Goal: Task Accomplishment & Management: Use online tool/utility

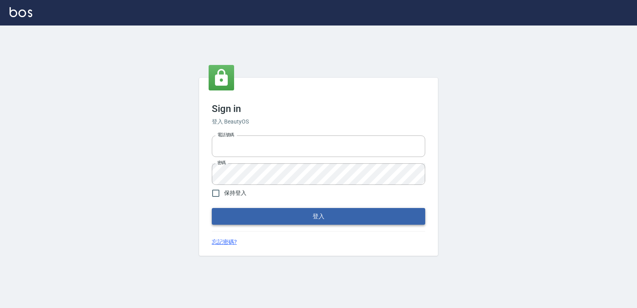
type input "0223312194"
click at [259, 215] on button "登入" at bounding box center [319, 216] width 214 height 17
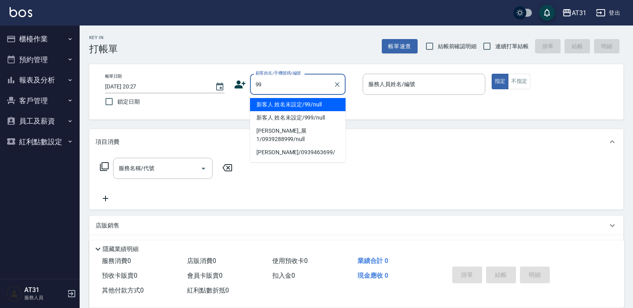
type input "新客人 姓名未設定/99/null"
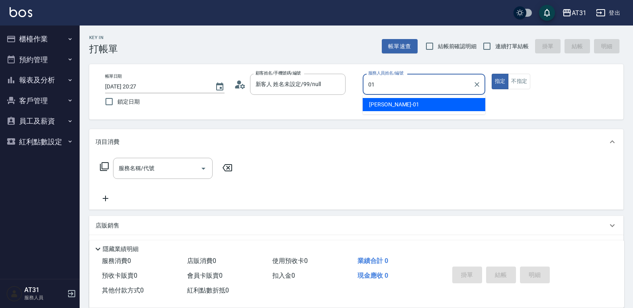
type input "[PERSON_NAME]-01"
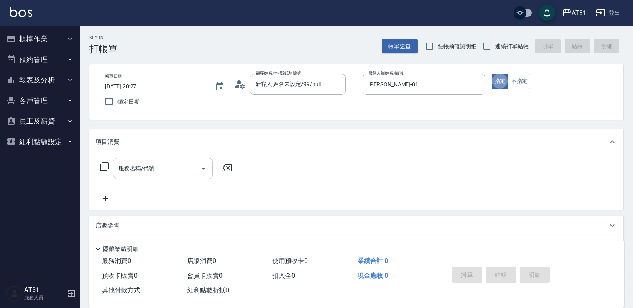
type button "true"
click at [176, 174] on input "服務名稱/代號" at bounding box center [157, 168] width 80 height 14
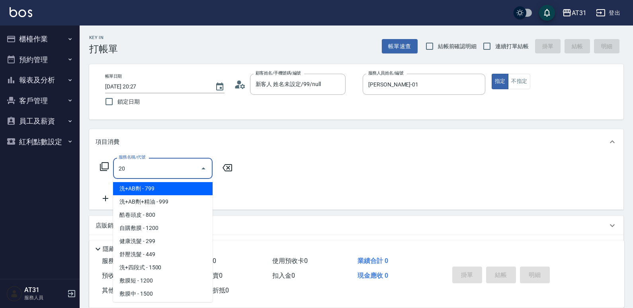
type input "201"
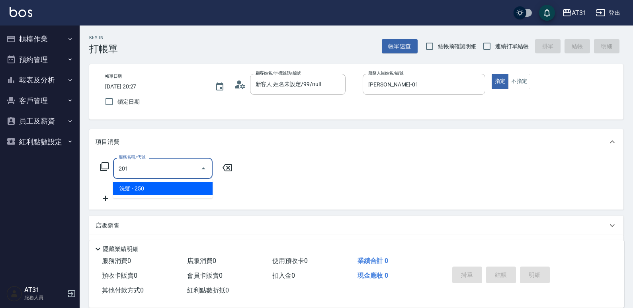
type input "20"
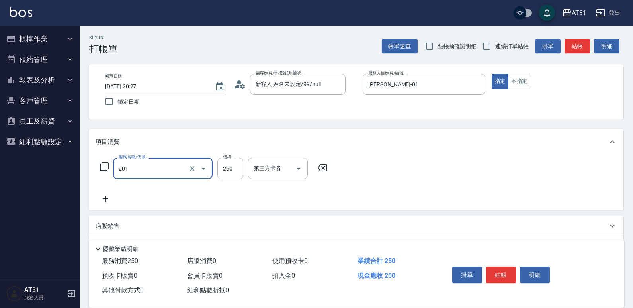
type input "洗髮(201)"
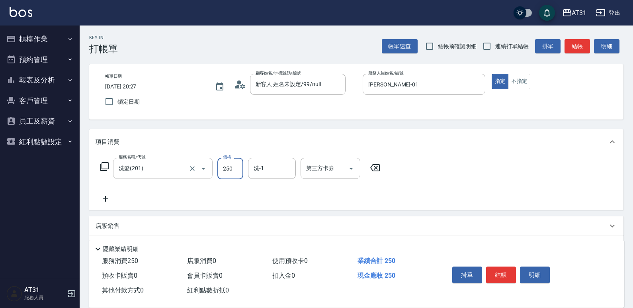
type input "0"
type input "60"
type input "600"
drag, startPoint x: 266, startPoint y: 173, endPoint x: 224, endPoint y: 172, distance: 42.2
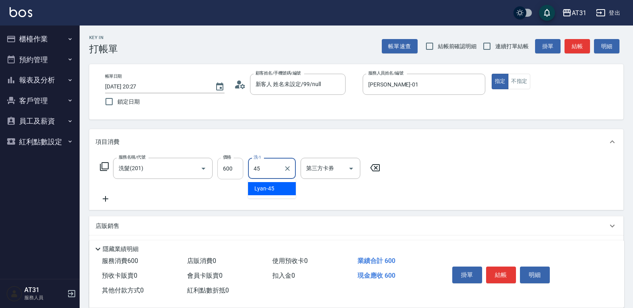
click at [216, 173] on div "服務名稱/代號 洗髮(201) 服務名稱/代號 價格 600 價格 洗-1 45 洗-1 第三方卡券 第三方卡券" at bounding box center [241, 169] width 290 height 22
type input "[PERSON_NAME]-46"
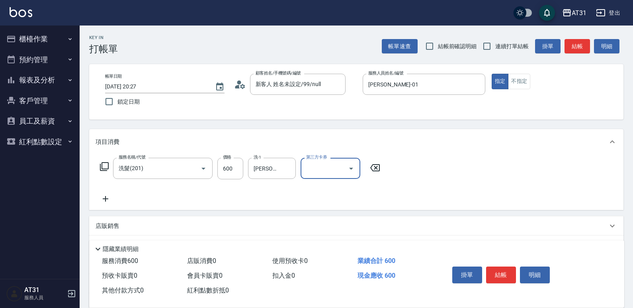
click at [500, 47] on span "連續打單結帳" at bounding box center [512, 46] width 33 height 8
click at [496, 47] on input "連續打單結帳" at bounding box center [487, 46] width 17 height 17
checkbox input "true"
click at [497, 272] on button "結帳" at bounding box center [501, 275] width 30 height 17
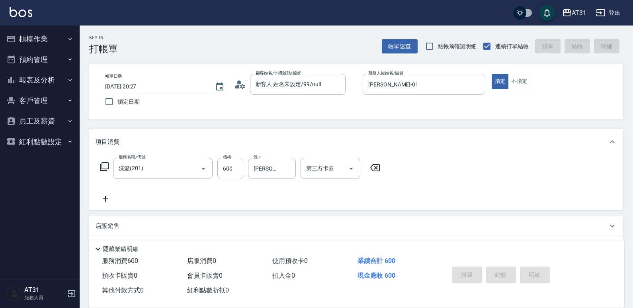
type input "0"
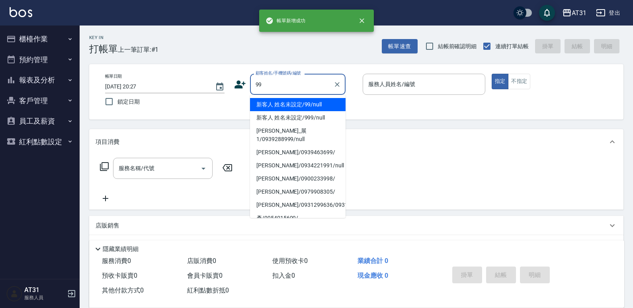
type input "新客人 姓名未設定/99/null"
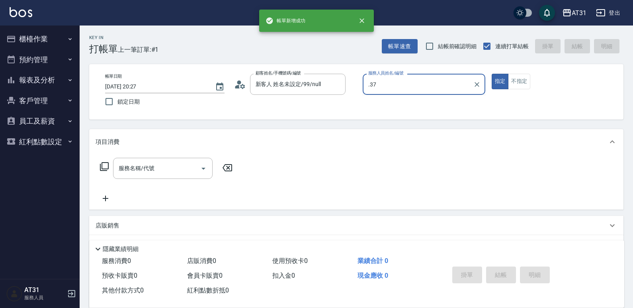
drag, startPoint x: 390, startPoint y: 85, endPoint x: 235, endPoint y: 103, distance: 156.4
click at [235, 103] on div "帳單日期 [DATE] 20:27 鎖定日期 顧客姓名/手機號碼/編號 新客人 姓名未設定/99/null 顧客姓名/手機號碼/編號 服務人員姓名/編號 .3…" at bounding box center [356, 92] width 515 height 36
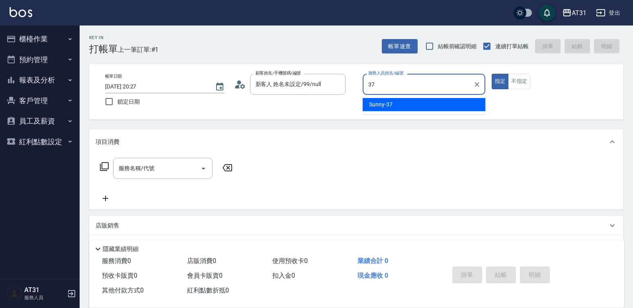
type input "Sunny-37"
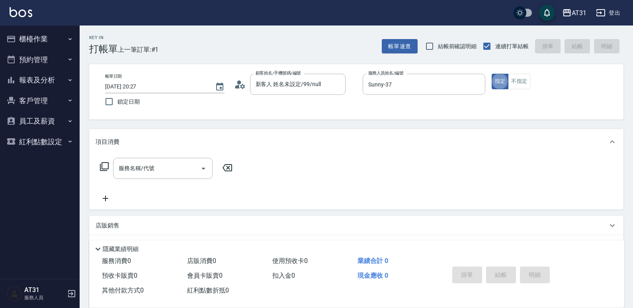
drag, startPoint x: 146, startPoint y: 178, endPoint x: 152, endPoint y: 171, distance: 9.0
click at [152, 172] on div "服務名稱/代號" at bounding box center [163, 168] width 100 height 21
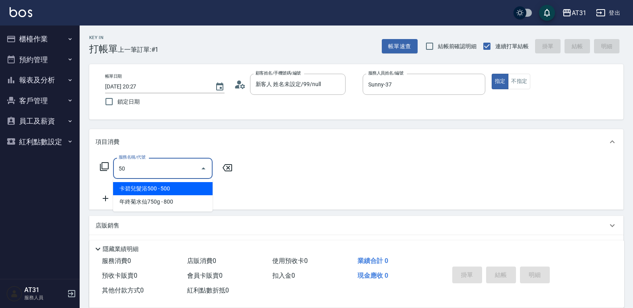
type input "501"
type input "160"
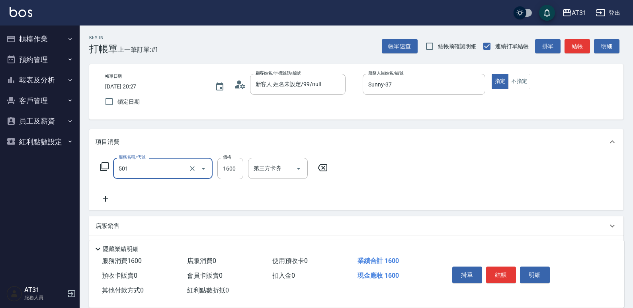
type input "染髮(501)"
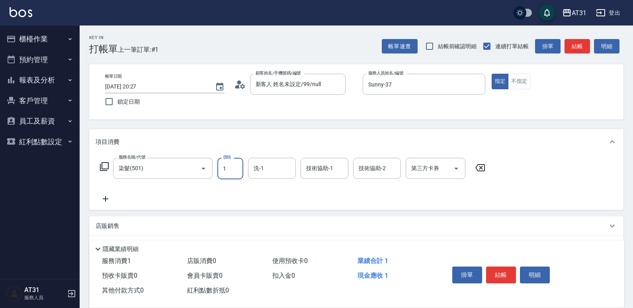
type input "12"
type input "0"
type input "120"
type input "1200"
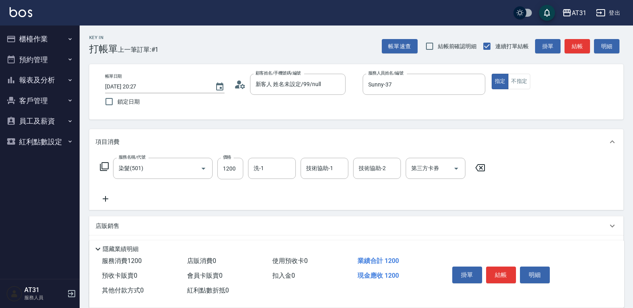
click at [104, 198] on icon at bounding box center [106, 199] width 20 height 10
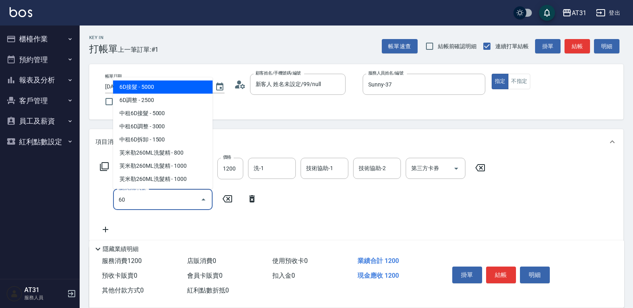
type input "601"
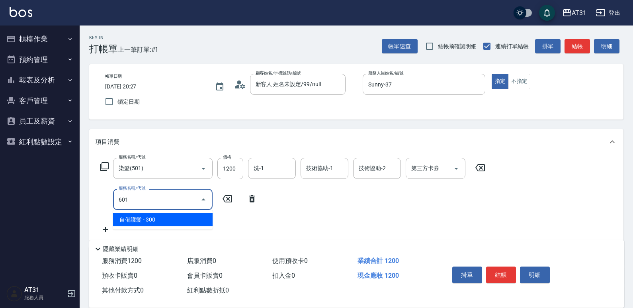
type input "150"
type input "自備護髮(601)"
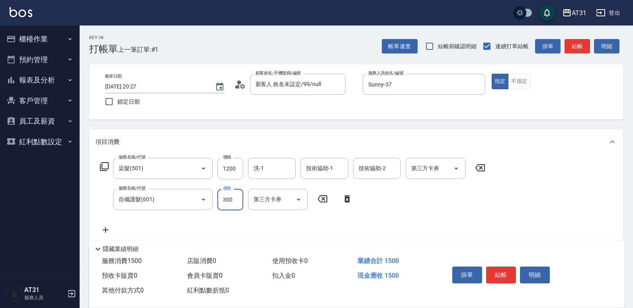
type input "120"
type input "80"
type input "200"
type input "800"
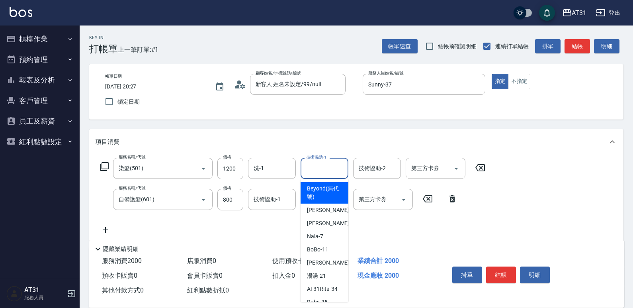
click at [323, 168] on input "技術協助-1" at bounding box center [324, 168] width 41 height 14
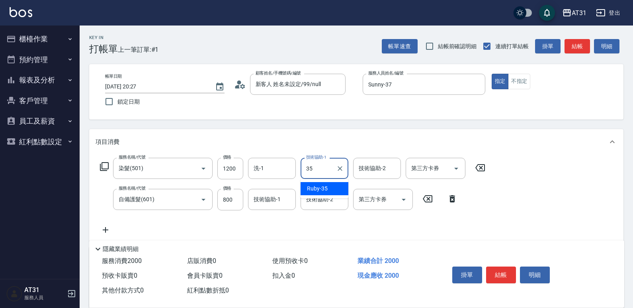
type input "Ruby-35"
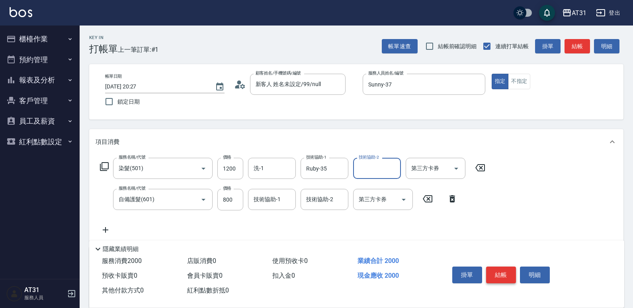
click at [498, 267] on button "結帳" at bounding box center [501, 275] width 30 height 17
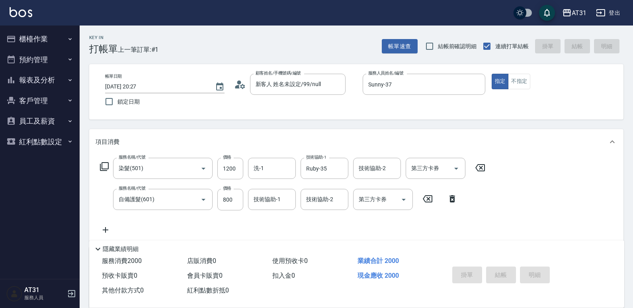
type input "0"
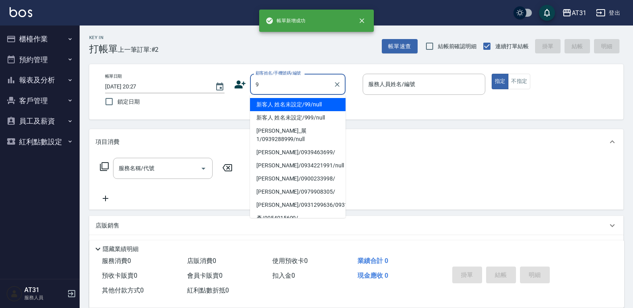
type input "新客人 姓名未設定/99/null"
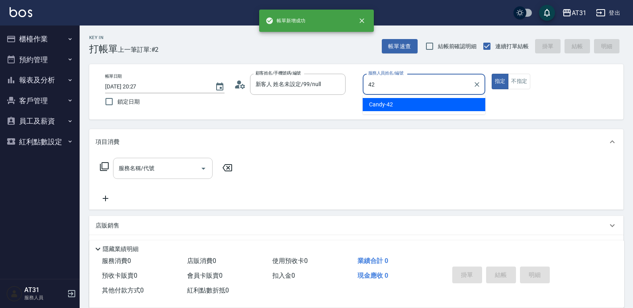
type input "Candy-42"
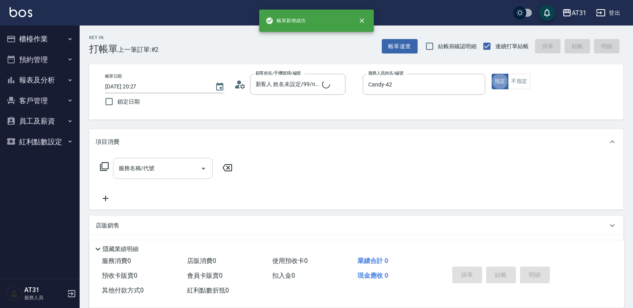
click at [182, 172] on input "服務名稱/代號" at bounding box center [157, 168] width 80 height 14
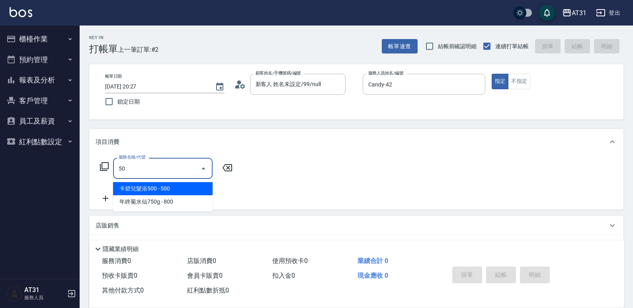
type input "501"
type input "160"
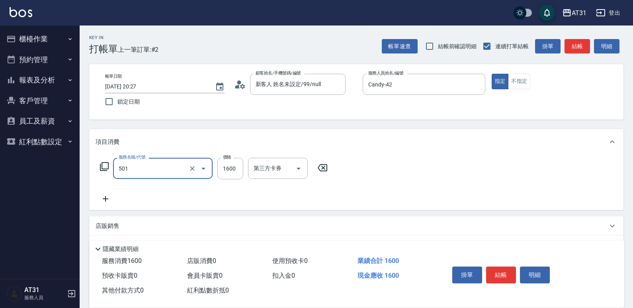
type input "染髮(501)"
type input "1"
type input "0"
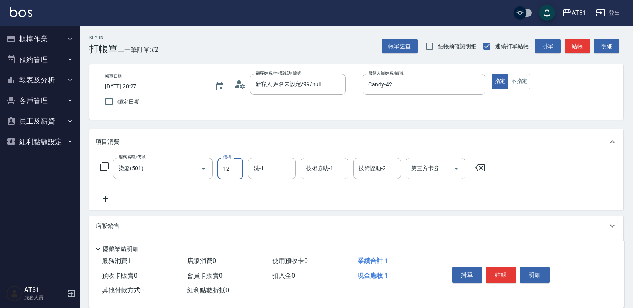
type input "120"
type input "1200"
click at [112, 198] on icon at bounding box center [106, 199] width 20 height 10
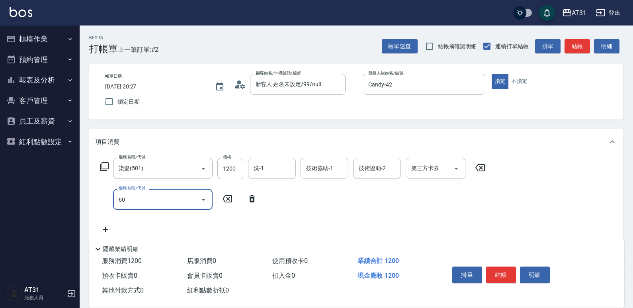
type input "601"
type input "150"
type input "自備護髮(601)"
type input "120"
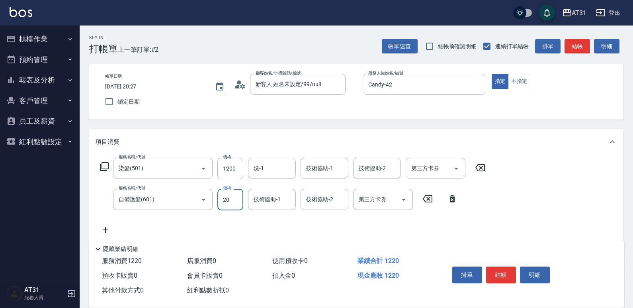
type input "200"
type input "320"
type input "2000"
click at [340, 166] on div "技術協助-1" at bounding box center [325, 168] width 48 height 21
type input "[PERSON_NAME]-46"
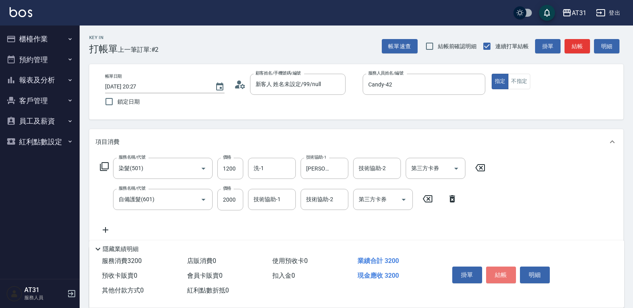
click at [500, 270] on button "結帳" at bounding box center [501, 275] width 30 height 17
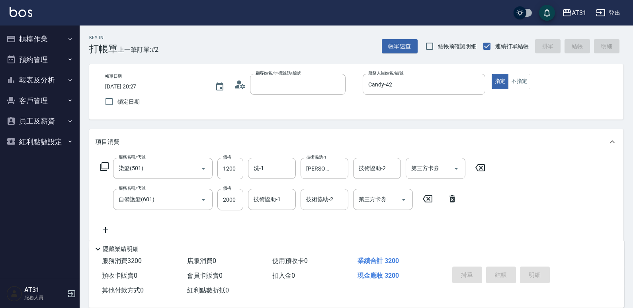
type input "0"
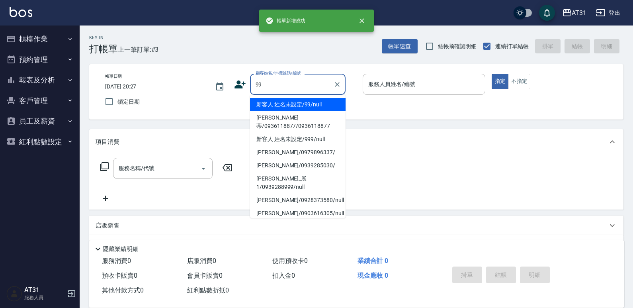
type input "新客人 姓名未設定/99/null"
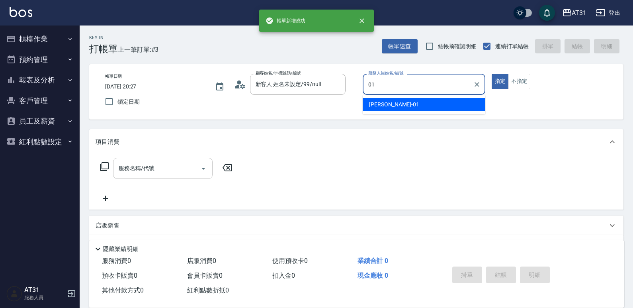
type input "[PERSON_NAME]-01"
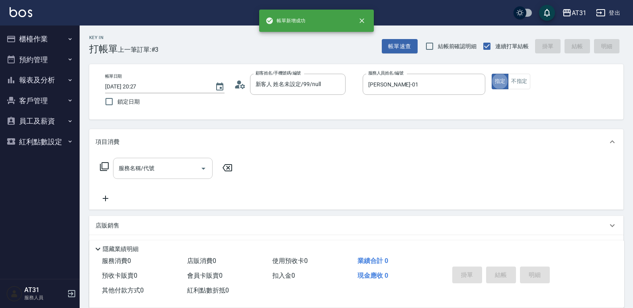
click at [146, 169] on input "服務名稱/代號" at bounding box center [157, 168] width 80 height 14
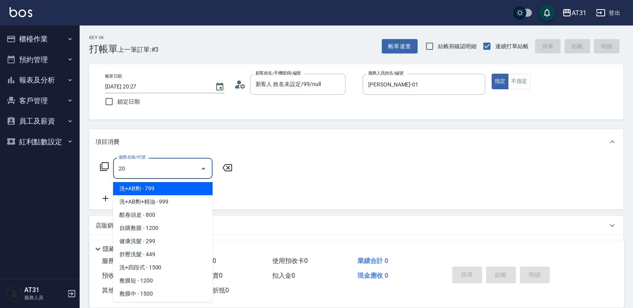
type input "201"
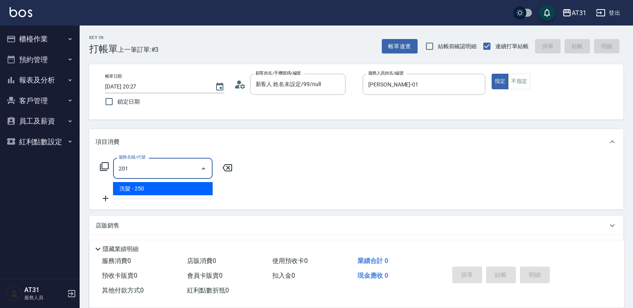
type input "20"
type input "洗髮(201)"
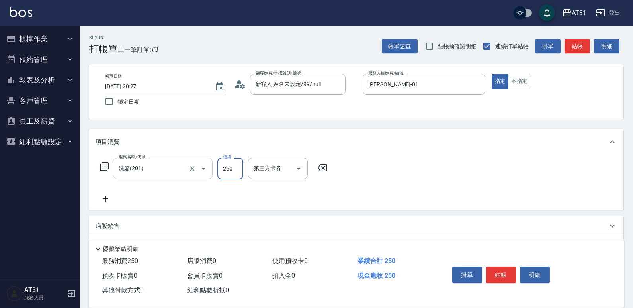
type input "0"
type input "60"
type input "600"
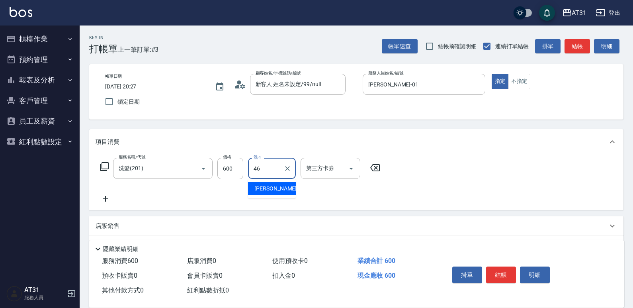
type input "[PERSON_NAME]-46"
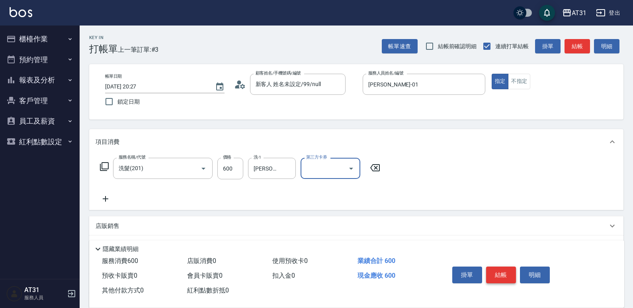
click at [500, 267] on button "結帳" at bounding box center [501, 275] width 30 height 17
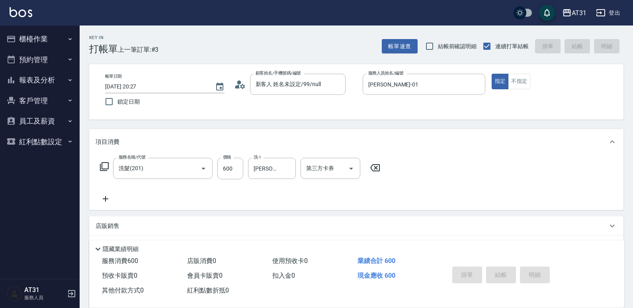
type input "0"
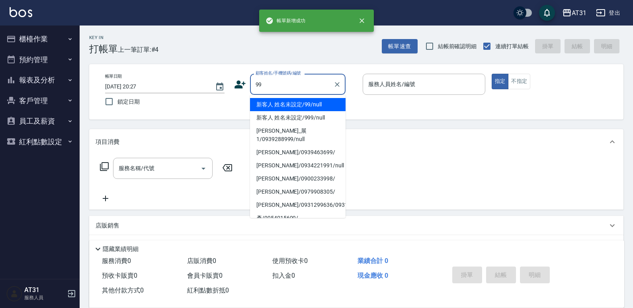
type input "新客人 姓名未設定/99/null"
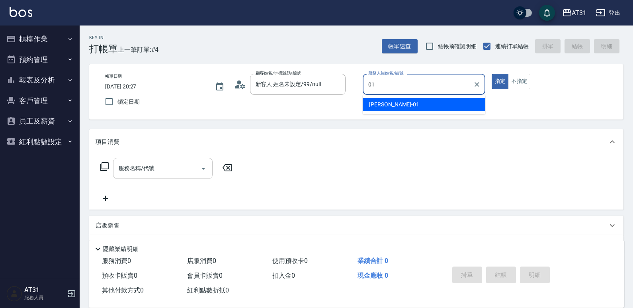
type input "[PERSON_NAME]-01"
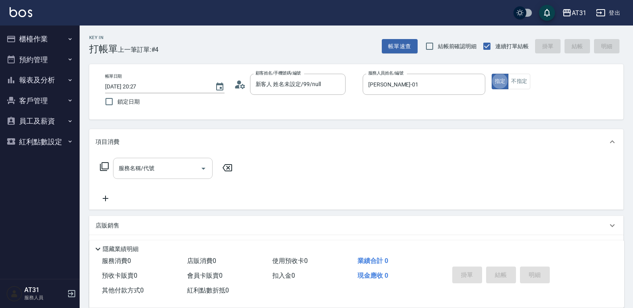
click at [166, 165] on input "服務名稱/代號" at bounding box center [157, 168] width 80 height 14
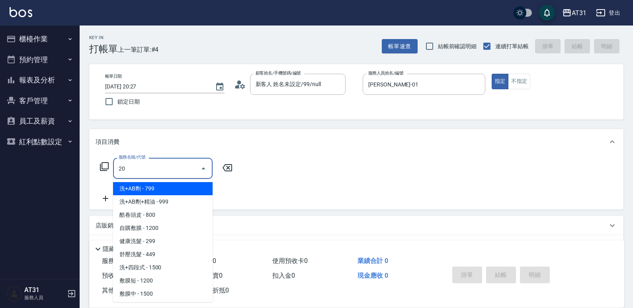
type input "201"
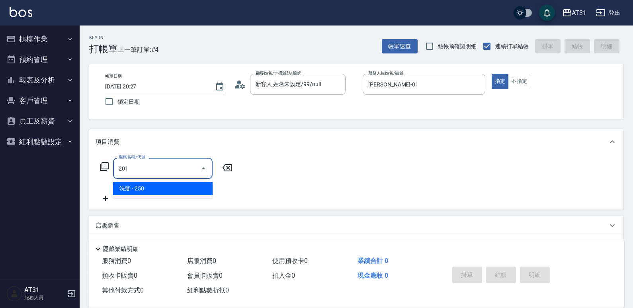
type input "20"
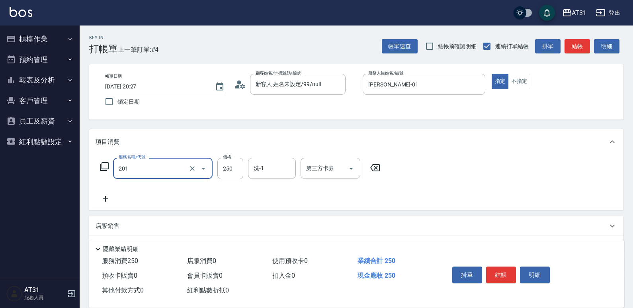
type input "洗髮(201)"
type input "6"
type input "0"
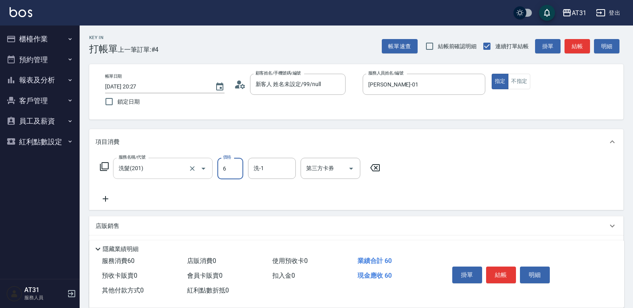
type input "60"
type input "600"
type input "[PERSON_NAME]-46"
click at [502, 273] on button "結帳" at bounding box center [501, 275] width 30 height 17
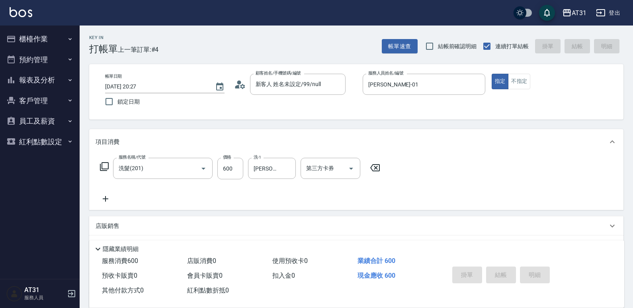
type input "0"
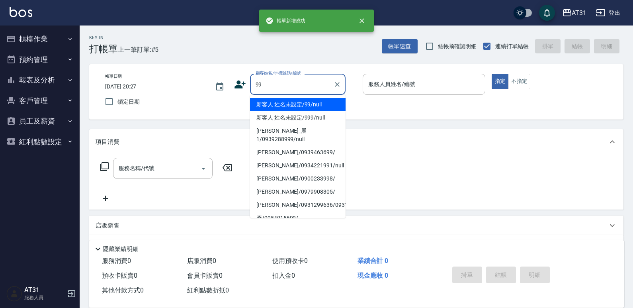
type input "新客人 姓名未設定/99/null"
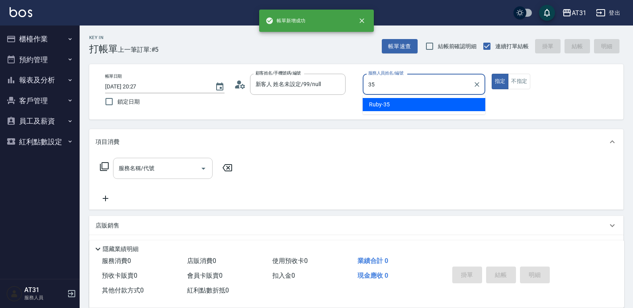
type input "Ruby-35"
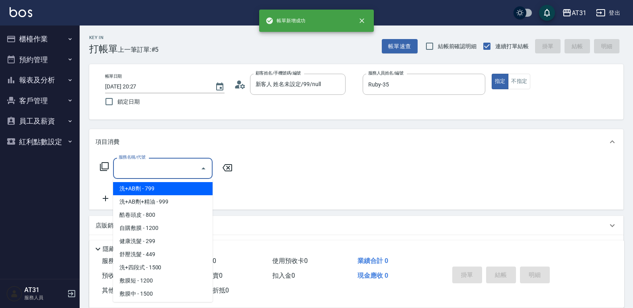
click at [180, 169] on input "服務名稱/代號" at bounding box center [157, 168] width 80 height 14
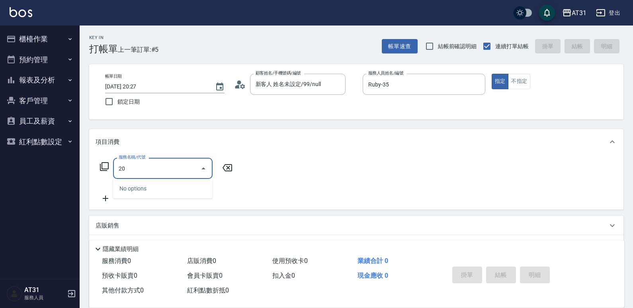
type input "201"
type input "20"
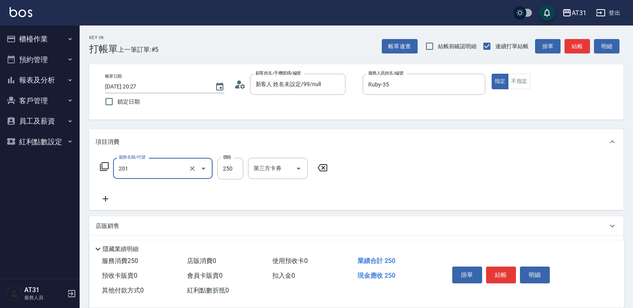
type input "洗髮(201)"
type input "0"
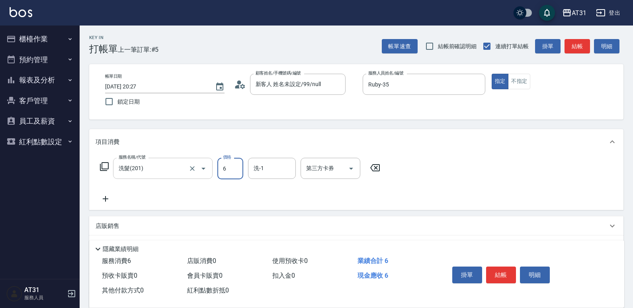
type input "60"
type input "600"
click at [243, 169] on div "服務名稱/代號 洗髮(201) 服務名稱/代號 價格 600 價格 洗-1 洗-1 第三方卡券 第三方卡券" at bounding box center [241, 169] width 290 height 22
click at [241, 170] on input "600" at bounding box center [231, 169] width 26 height 22
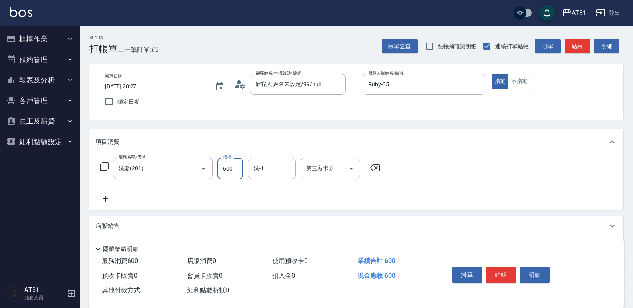
click at [241, 170] on input "600" at bounding box center [231, 169] width 26 height 22
type input "0"
type input "650"
type input "60"
type input "650"
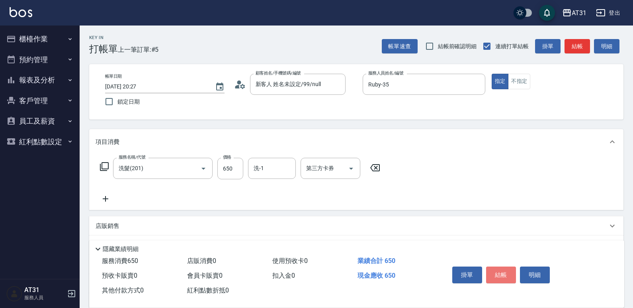
click at [500, 270] on button "結帳" at bounding box center [501, 275] width 30 height 17
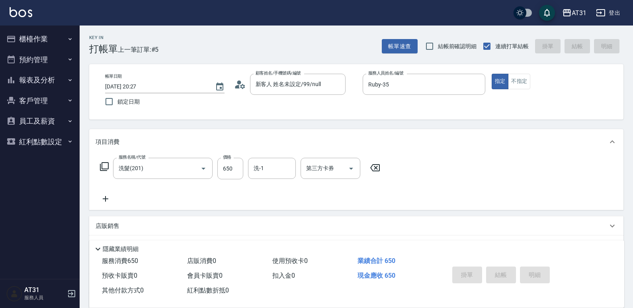
type input "0"
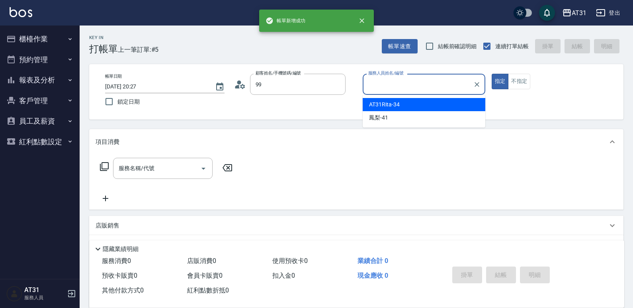
type input "新客人 姓名未設定/99/null"
type input "Sunny-37"
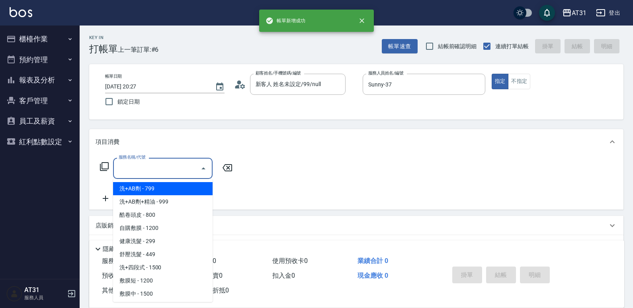
click at [162, 162] on input "服務名稱/代號" at bounding box center [157, 168] width 80 height 14
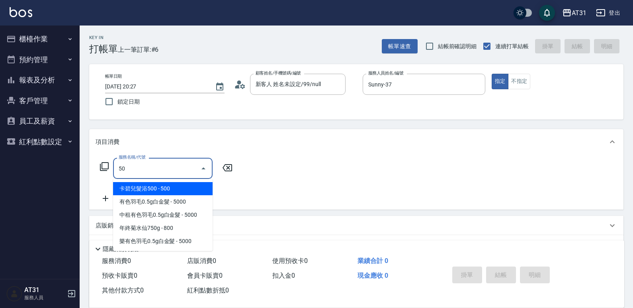
type input "501"
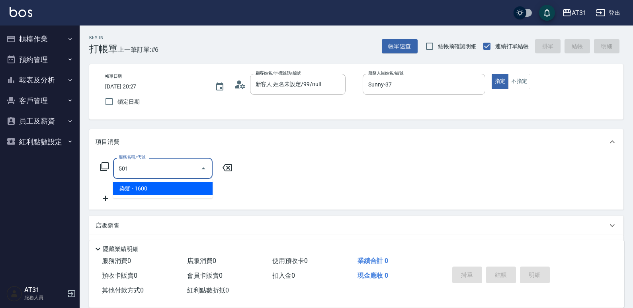
type input "160"
type input "染髮(501)"
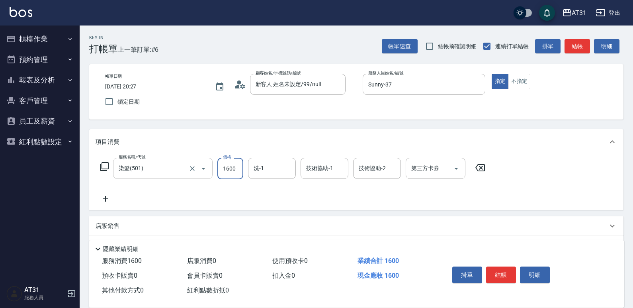
type input "1"
type input "0"
type input "150"
type input "1500"
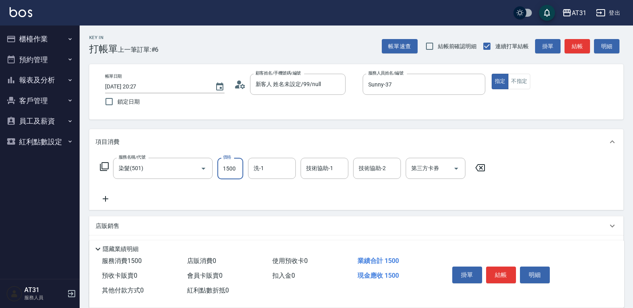
click at [109, 201] on icon at bounding box center [106, 199] width 20 height 10
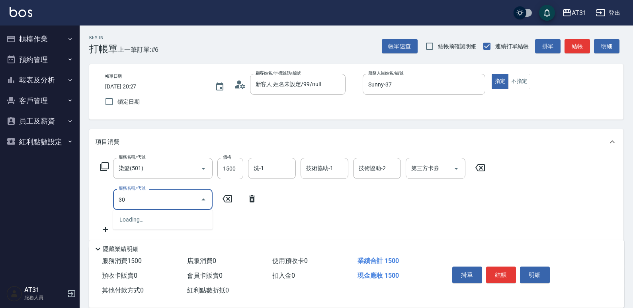
type input "301"
type input "310"
type input "燙髮(301)"
type input "1"
type input "150"
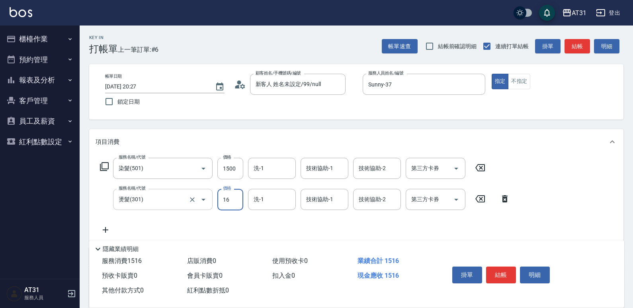
type input "168"
type input "310"
type input "1688"
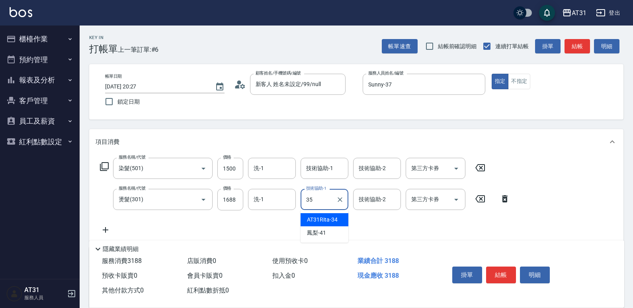
type input "Ruby-35"
click at [233, 201] on input "1688" at bounding box center [231, 200] width 26 height 22
type input "150"
type input "169"
type input "310"
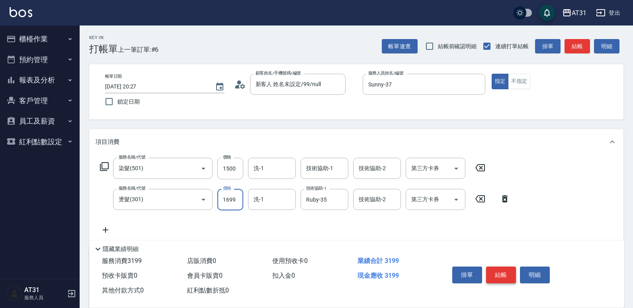
type input "1699"
click at [498, 273] on button "結帳" at bounding box center [501, 275] width 30 height 17
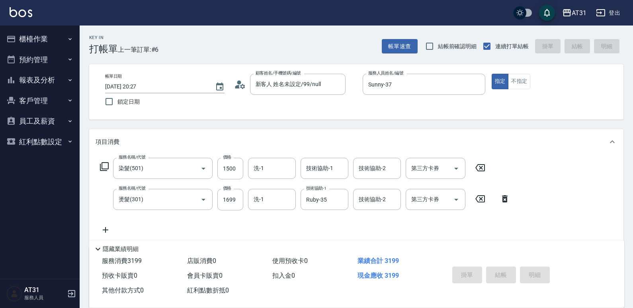
type input "[DATE] 20:28"
type input "0"
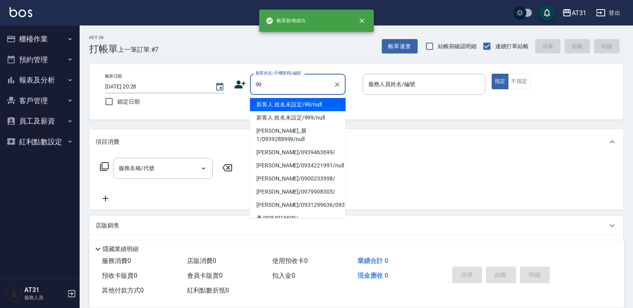
type input "新客人 姓名未設定/99/null"
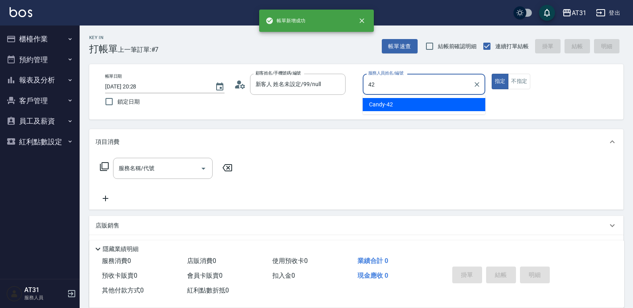
type input "Candy-42"
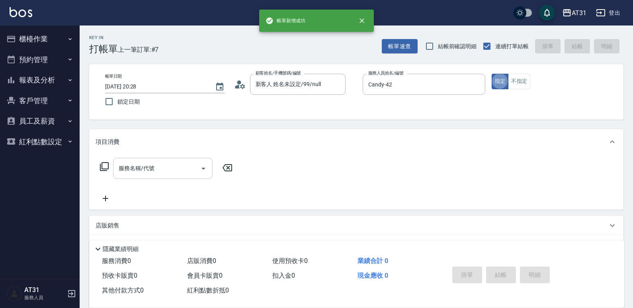
click at [172, 167] on input "服務名稱/代號" at bounding box center [157, 168] width 80 height 14
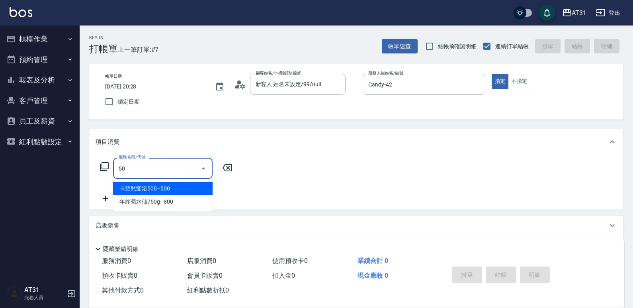
type input "501"
type input "160"
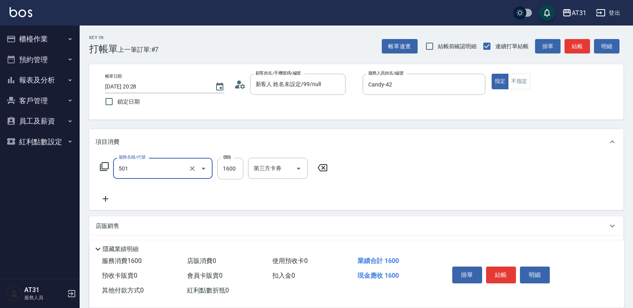
type input "染髮(501)"
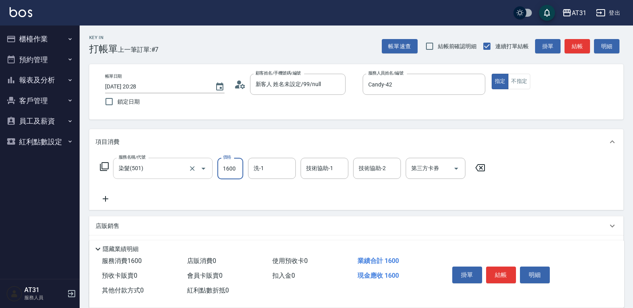
type input "0"
type input "14"
type input "10"
type input "1488"
type input "140"
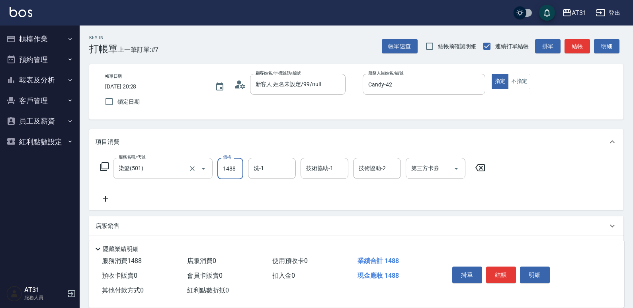
type input "1488"
type input "[PERSON_NAME]-46"
click at [507, 271] on button "結帳" at bounding box center [501, 275] width 30 height 17
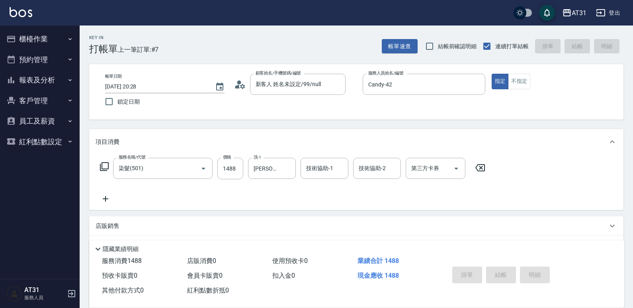
type input "0"
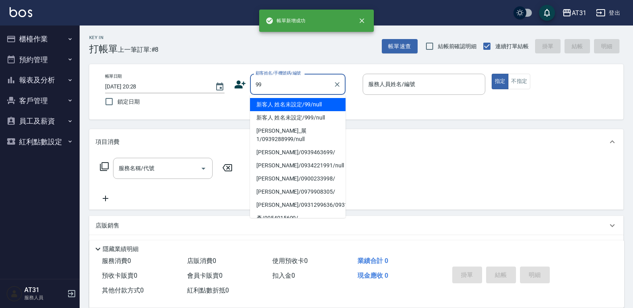
type input "新客人 姓名未設定/99/null"
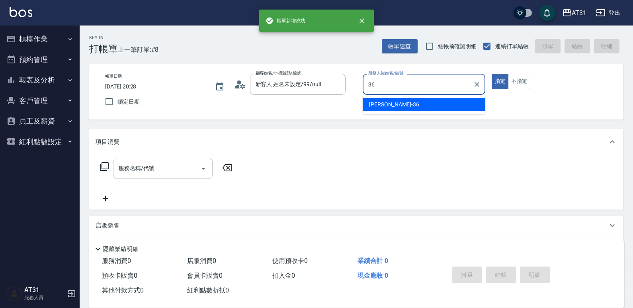
type input "[PERSON_NAME]-36"
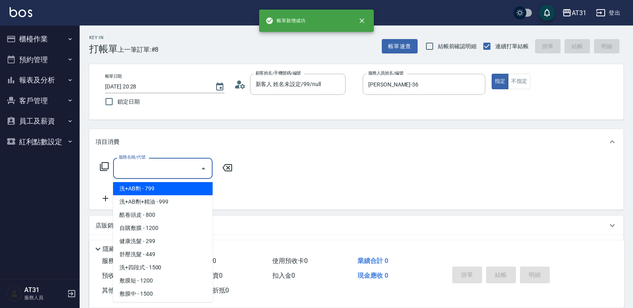
click at [135, 173] on input "服務名稱/代號" at bounding box center [157, 168] width 80 height 14
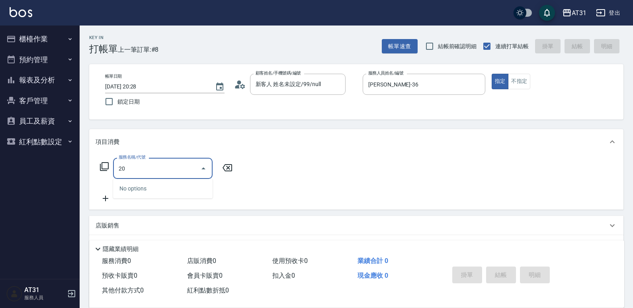
type input "201"
type input "20"
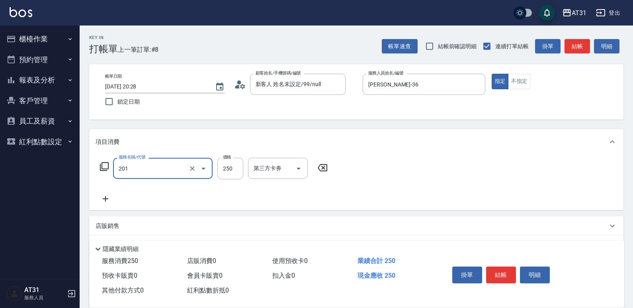
type input "洗髮(201)"
type input "0"
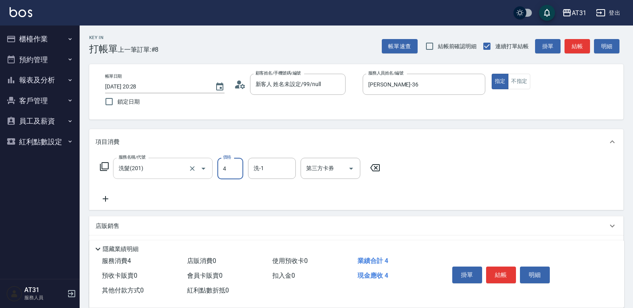
type input "40"
type input "400"
click at [505, 90] on div "帳單日期 [DATE] 20:28 鎖定日期 顧客姓名/手機號碼/編號 新客人 姓名未設定/99/null 顧客姓名/手機號碼/編號 服務人員姓名/編號 [P…" at bounding box center [356, 92] width 515 height 36
click at [524, 78] on button "不指定" at bounding box center [519, 82] width 22 height 16
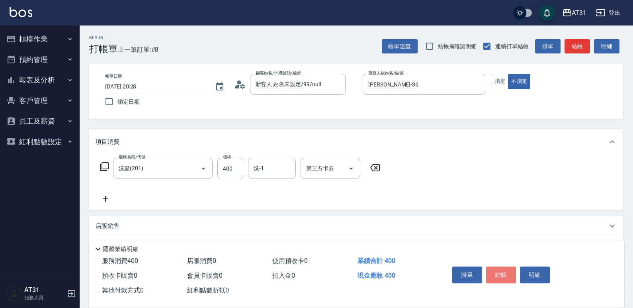
click at [502, 270] on button "結帳" at bounding box center [501, 275] width 30 height 17
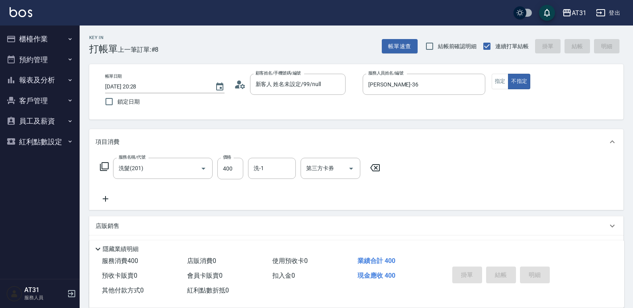
type input "0"
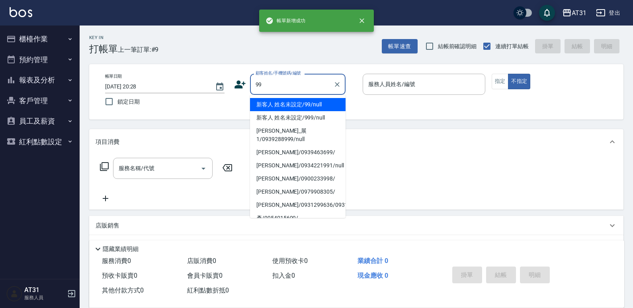
type input "新客人 姓名未設定/99/null"
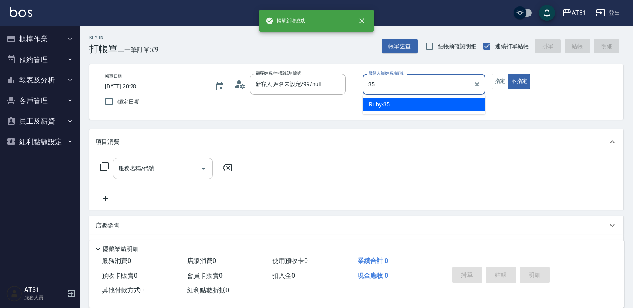
type input "Ruby-35"
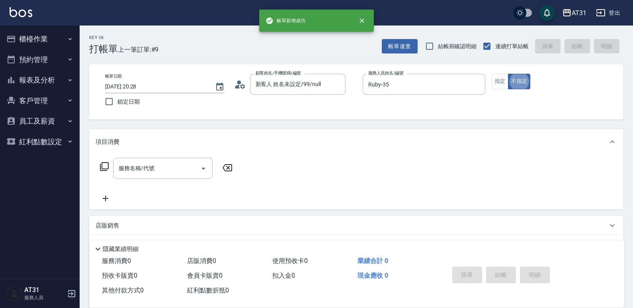
type button "false"
click at [161, 184] on div "服務名稱/代號 服務名稱/代號" at bounding box center [167, 180] width 142 height 45
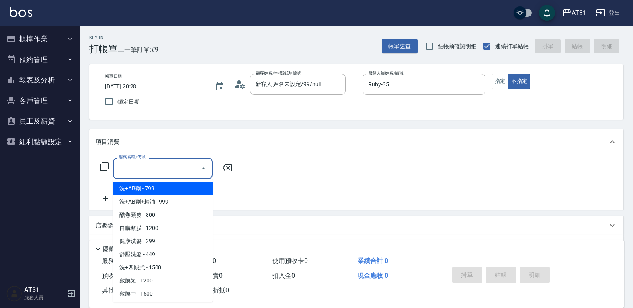
click at [166, 162] on input "服務名稱/代號" at bounding box center [157, 168] width 80 height 14
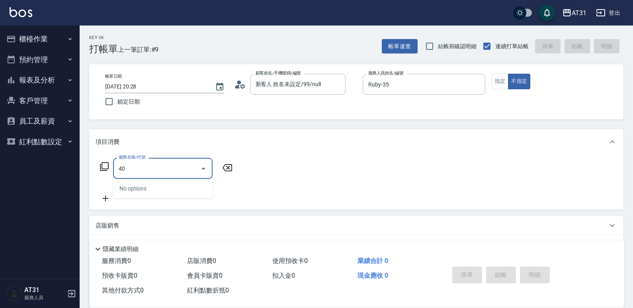
type input "401"
type input "20"
type input "剪髮(401)"
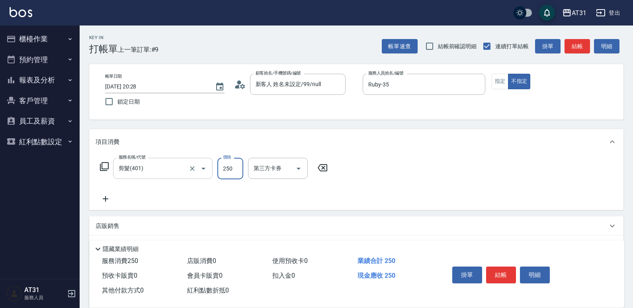
type input "4"
type input "0"
type input "450"
type input "40"
type input "450"
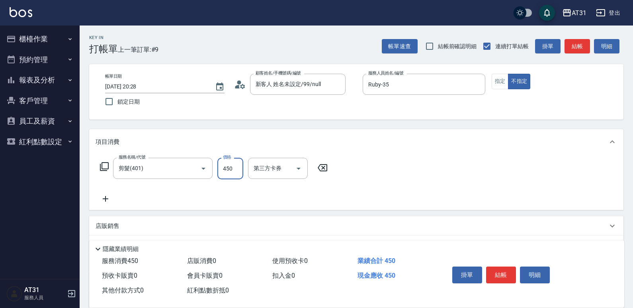
click at [506, 271] on button "結帳" at bounding box center [501, 275] width 30 height 17
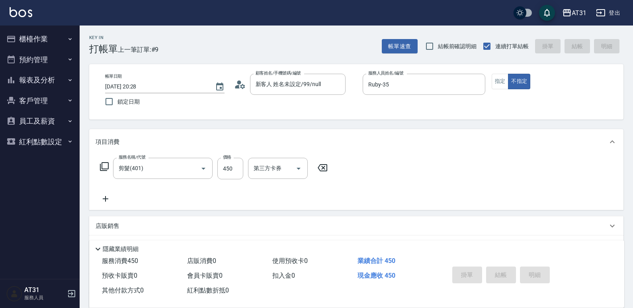
type input "0"
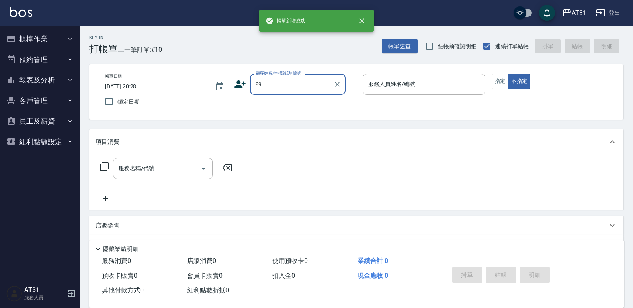
type input "新客人 姓名未設定/99/null"
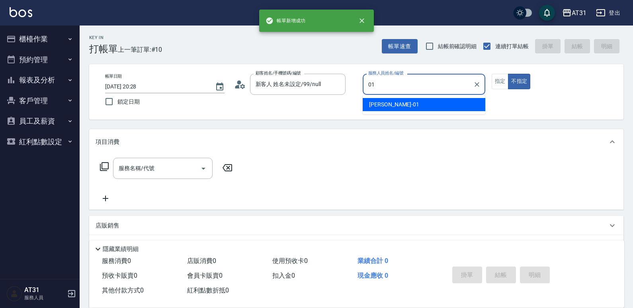
type input "[PERSON_NAME]-01"
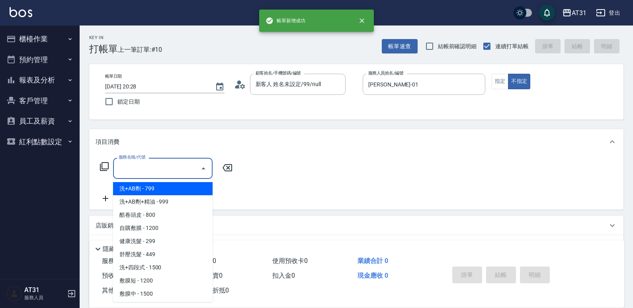
click at [169, 174] on input "服務名稱/代號" at bounding box center [157, 168] width 80 height 14
type input "201"
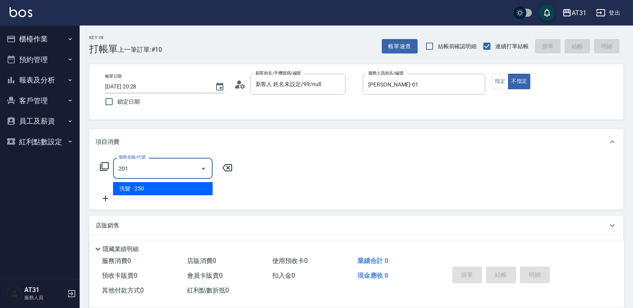
type input "20"
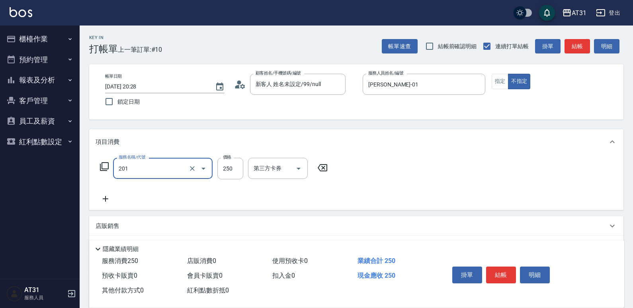
type input "洗髮(201)"
type input "6"
type input "0"
type input "60"
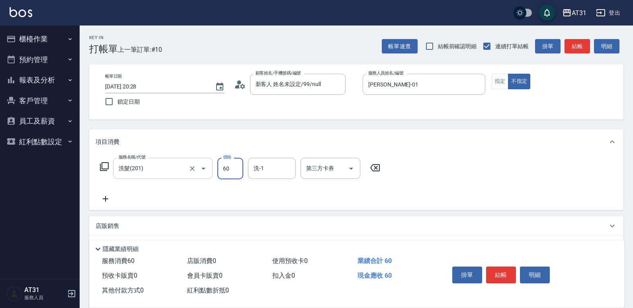
type input "60"
type input "600"
type input "[PERSON_NAME]-46"
click at [497, 88] on button "指定" at bounding box center [500, 82] width 17 height 16
click at [503, 267] on button "結帳" at bounding box center [501, 275] width 30 height 17
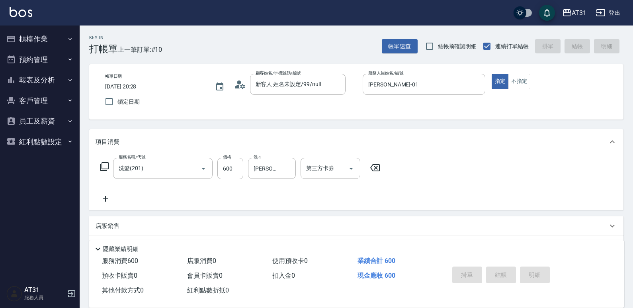
type input "0"
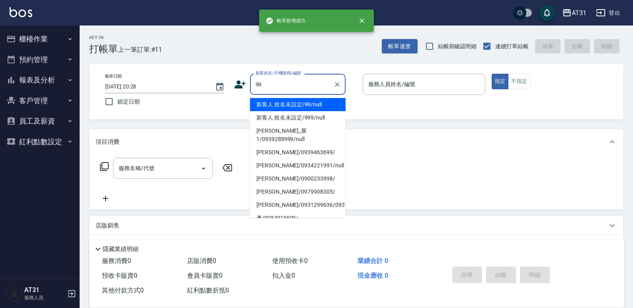
type input "新客人 姓名未設定/99/null"
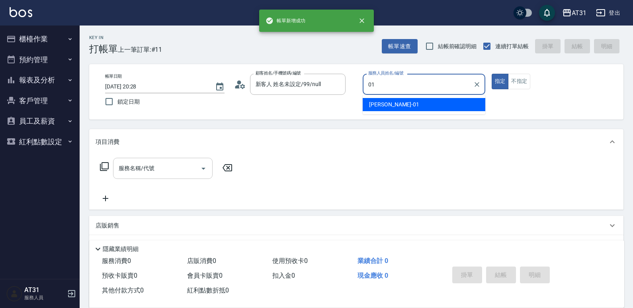
type input "[PERSON_NAME]-01"
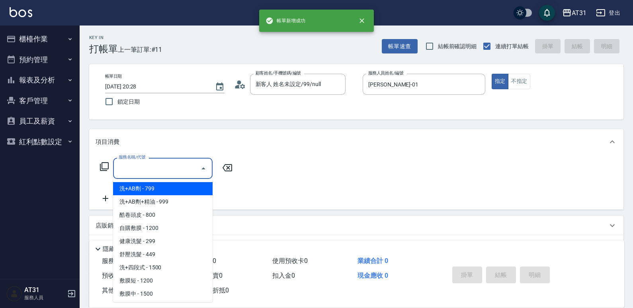
drag, startPoint x: 178, startPoint y: 168, endPoint x: 182, endPoint y: 163, distance: 6.5
click at [178, 167] on input "服務名稱/代號" at bounding box center [157, 168] width 80 height 14
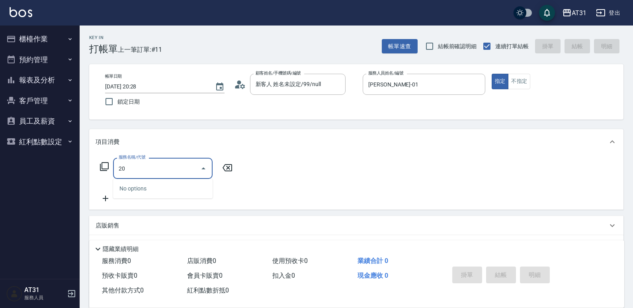
type input "201"
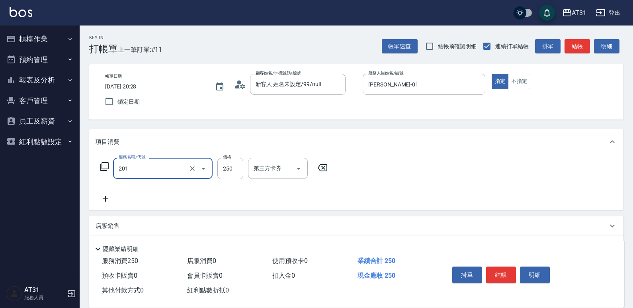
type input "20"
type input "洗髮(201)"
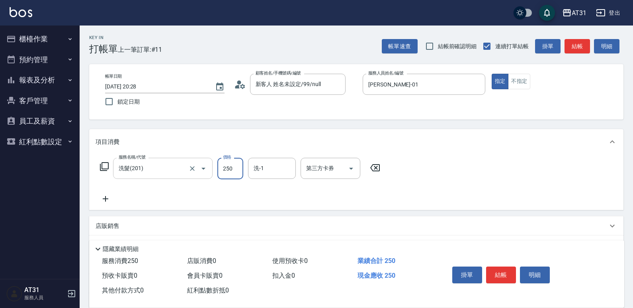
type input "0"
drag, startPoint x: 506, startPoint y: 271, endPoint x: 506, endPoint y: 267, distance: 4.8
click at [506, 270] on button "結帳" at bounding box center [501, 275] width 30 height 17
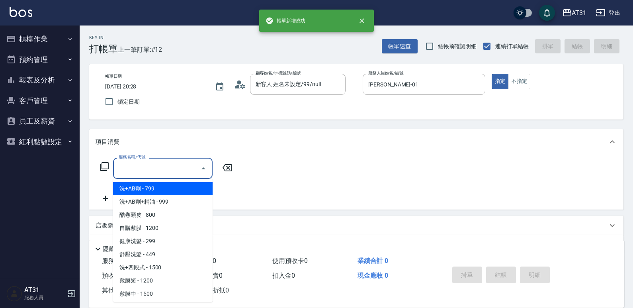
click at [153, 173] on input "服務名稱/代號" at bounding box center [157, 168] width 80 height 14
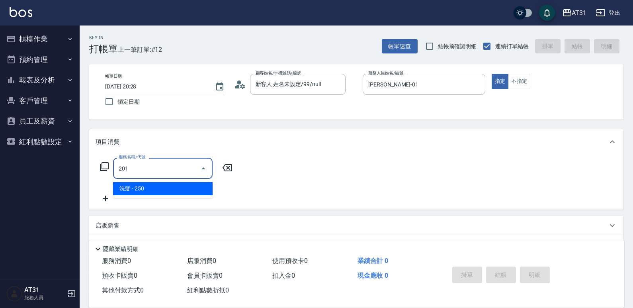
drag, startPoint x: 172, startPoint y: 164, endPoint x: 89, endPoint y: 171, distance: 83.6
click at [89, 171] on div "Key In 打帳單 上一筆訂單:#12 帳單速查 結帳前確認明細 連續打單結帳 掛單 結帳 明細 帳單日期 [DATE] 20:28 鎖定日期 顧客姓名/手…" at bounding box center [357, 216] width 554 height 382
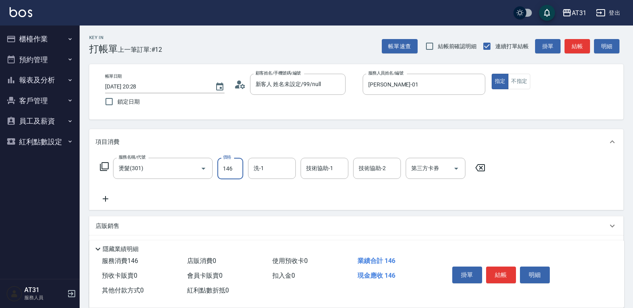
click at [233, 167] on input "146" at bounding box center [231, 169] width 26 height 22
click at [110, 198] on icon at bounding box center [106, 199] width 20 height 10
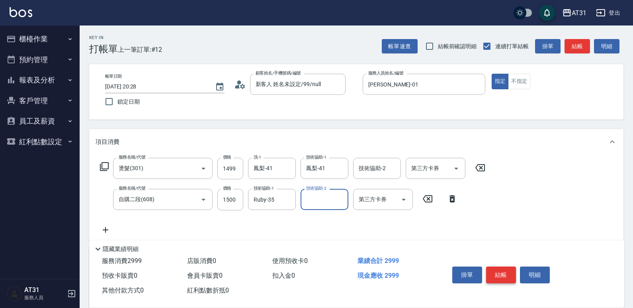
click at [500, 273] on button "結帳" at bounding box center [501, 275] width 30 height 17
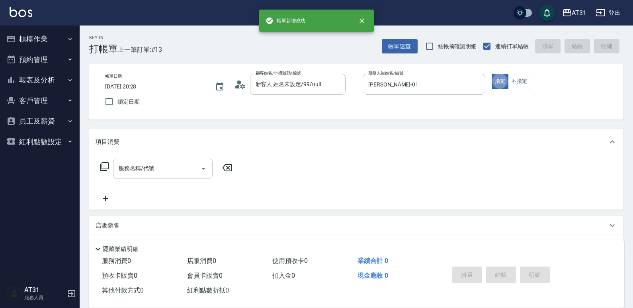
click at [172, 160] on div "服務名稱/代號" at bounding box center [163, 168] width 100 height 21
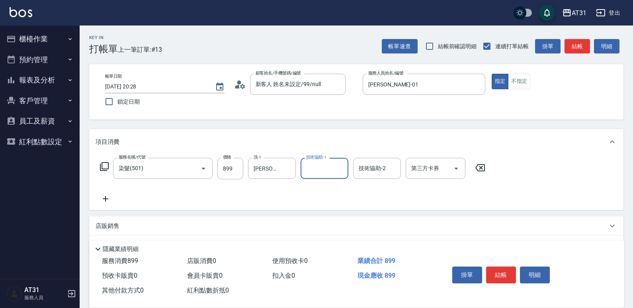
click at [103, 199] on icon at bounding box center [106, 199] width 6 height 6
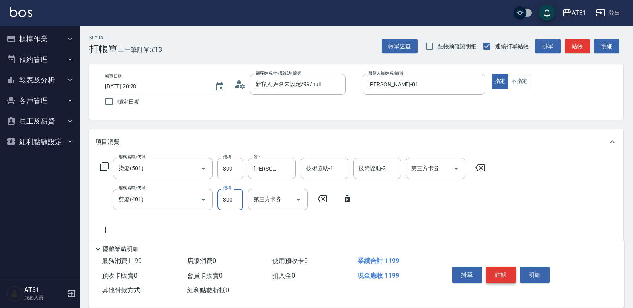
click at [502, 267] on button "結帳" at bounding box center [501, 275] width 30 height 17
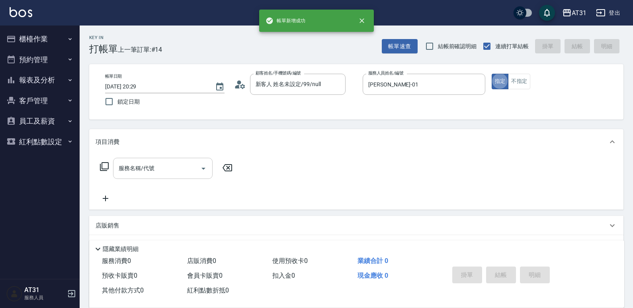
click at [152, 167] on input "服務名稱/代號" at bounding box center [157, 168] width 80 height 14
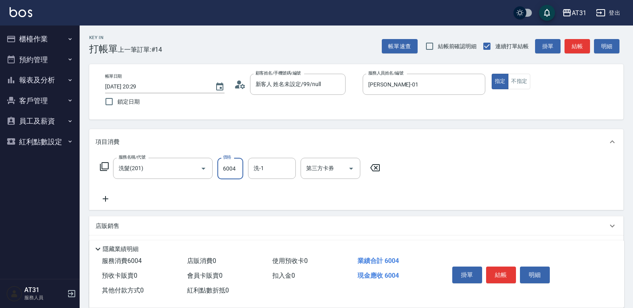
click at [236, 175] on input "6004" at bounding box center [231, 169] width 26 height 22
click at [506, 270] on button "結帳" at bounding box center [501, 275] width 30 height 17
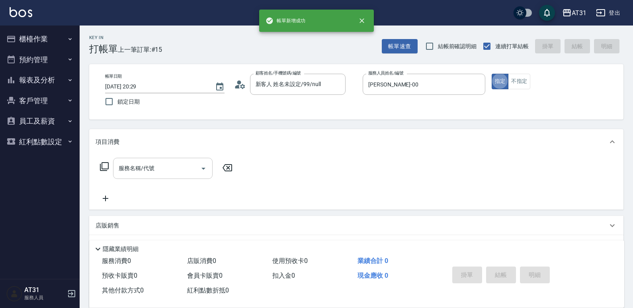
click at [169, 169] on input "服務名稱/代號" at bounding box center [157, 168] width 80 height 14
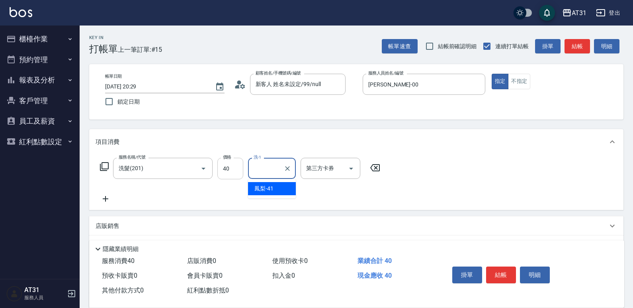
click at [224, 166] on input "40" at bounding box center [231, 169] width 26 height 22
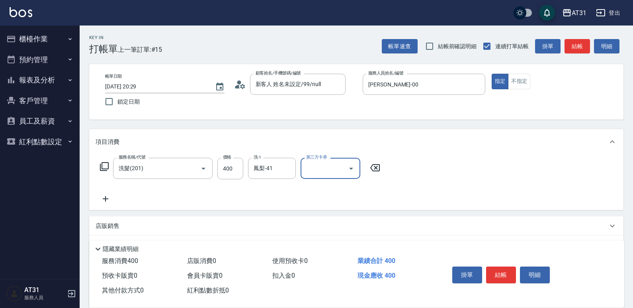
click at [503, 267] on button "結帳" at bounding box center [501, 275] width 30 height 17
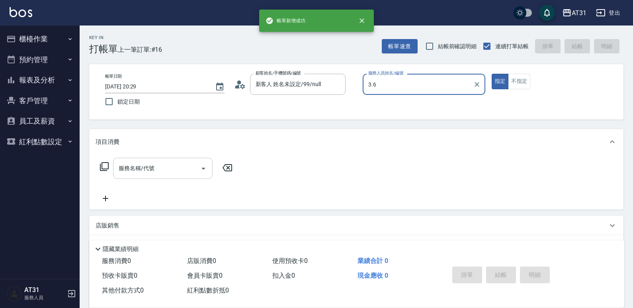
click at [492, 74] on button "指定" at bounding box center [500, 82] width 17 height 16
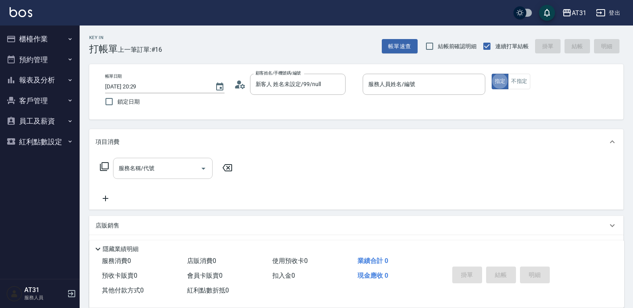
click at [163, 166] on input "服務名稱/代號" at bounding box center [157, 168] width 80 height 14
click at [404, 86] on input "服務人員姓名/編號" at bounding box center [425, 84] width 116 height 14
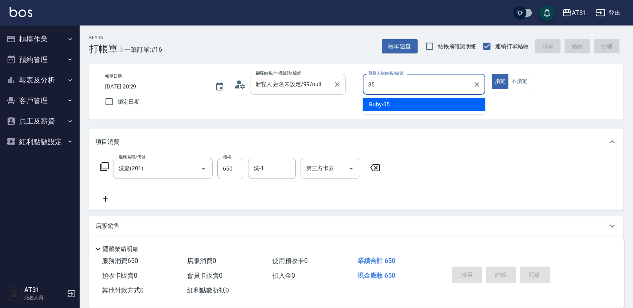
drag, startPoint x: 331, startPoint y: 84, endPoint x: 255, endPoint y: 82, distance: 76.1
click at [255, 82] on div "帳單日期 [DATE] 20:29 鎖定日期 顧客姓名/手機號碼/編號 新客人 姓名未設定/99/null 顧客姓名/手機號碼/編號 服務人員姓名/編號 35…" at bounding box center [356, 92] width 515 height 36
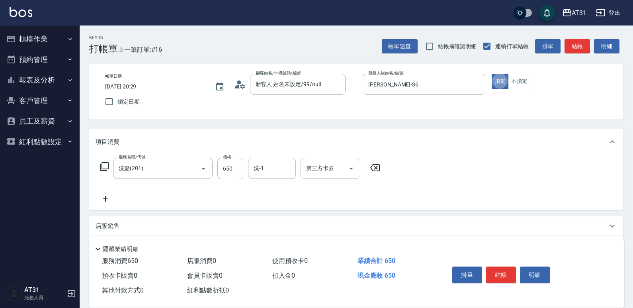
click at [504, 273] on button "結帳" at bounding box center [501, 275] width 30 height 17
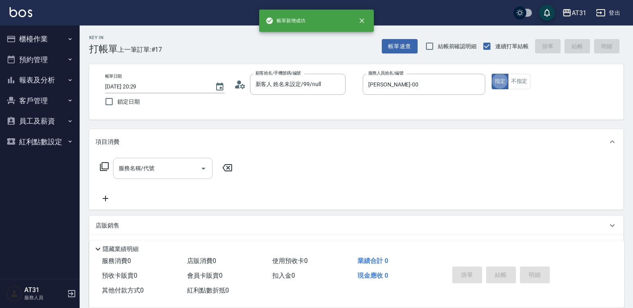
click at [174, 168] on input "服務名稱/代號" at bounding box center [157, 168] width 80 height 14
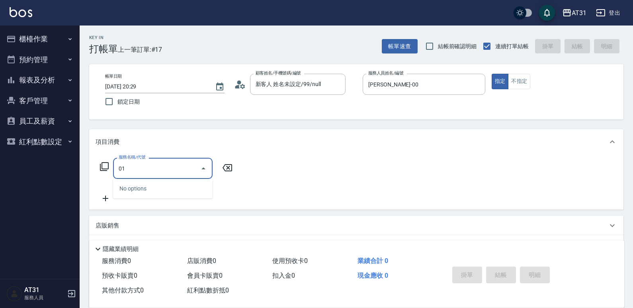
drag, startPoint x: 174, startPoint y: 164, endPoint x: 50, endPoint y: 171, distance: 124.5
click at [50, 171] on div "AT31 登出 櫃檯作業 打帳單 帳單列表 掛單列表 現金收支登錄 材料自購登錄 每日結帳 排班表 現場電腦打卡 預約管理 預約管理 單日預約紀錄 單週預約紀…" at bounding box center [316, 203] width 633 height 407
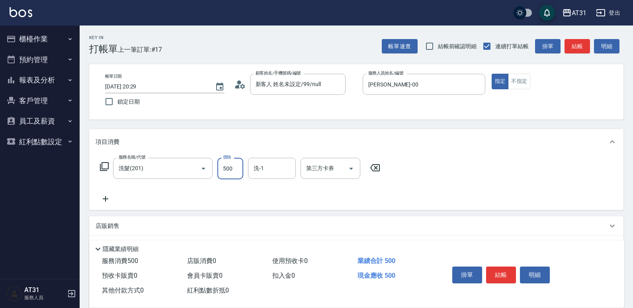
click at [495, 281] on div "掛單 結帳 明細" at bounding box center [501, 275] width 104 height 25
click at [492, 273] on button "結帳" at bounding box center [501, 275] width 30 height 17
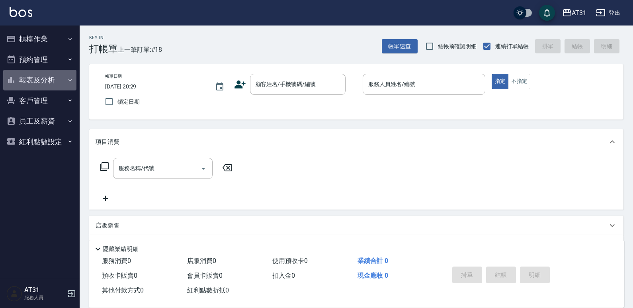
click at [60, 84] on button "報表及分析" at bounding box center [39, 80] width 73 height 21
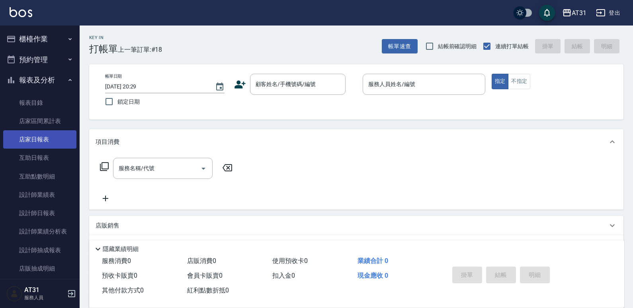
click at [48, 141] on link "店家日報表" at bounding box center [39, 139] width 73 height 18
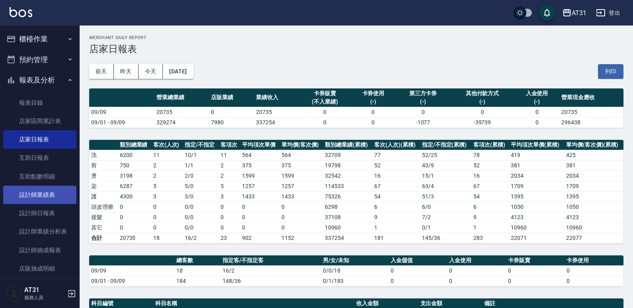
click at [36, 195] on link "設計師業績表" at bounding box center [39, 195] width 73 height 18
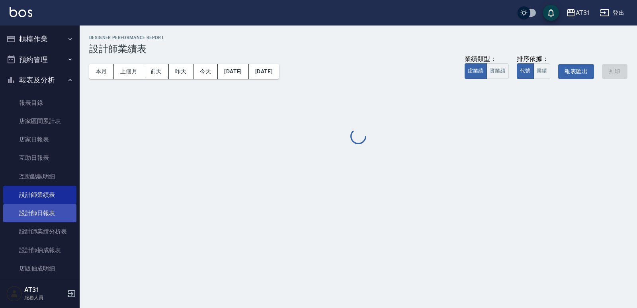
click at [38, 219] on link "設計師日報表" at bounding box center [39, 213] width 73 height 18
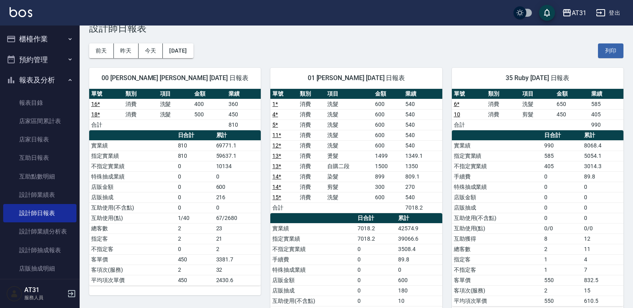
scroll to position [20, 0]
